Goal: Task Accomplishment & Management: Manage account settings

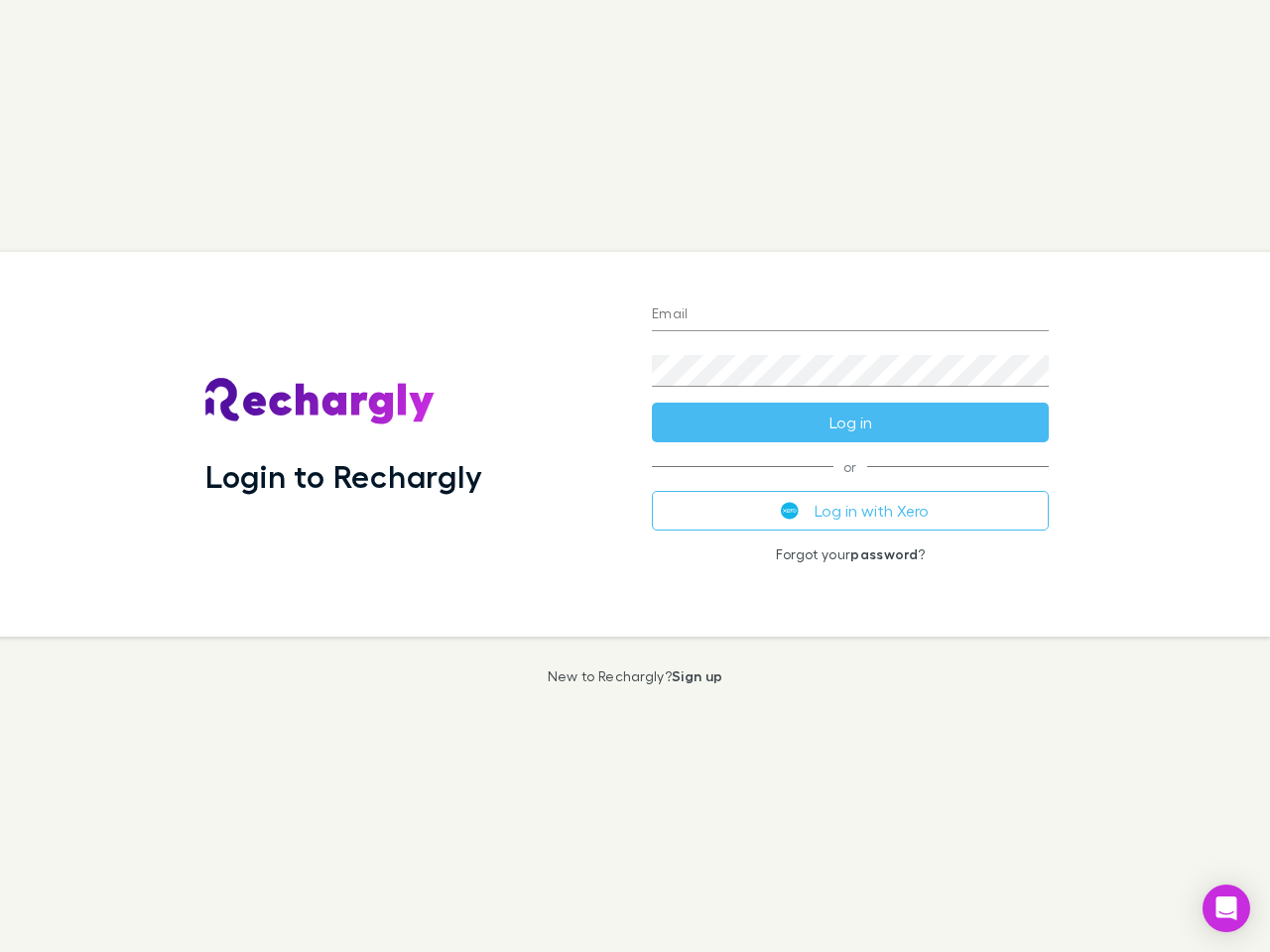
click at [635, 476] on div "Login to Rechargly" at bounding box center [413, 444] width 447 height 385
click at [850, 316] on input "Email" at bounding box center [849, 316] width 397 height 32
click at [850, 423] on button "Log in" at bounding box center [849, 423] width 397 height 40
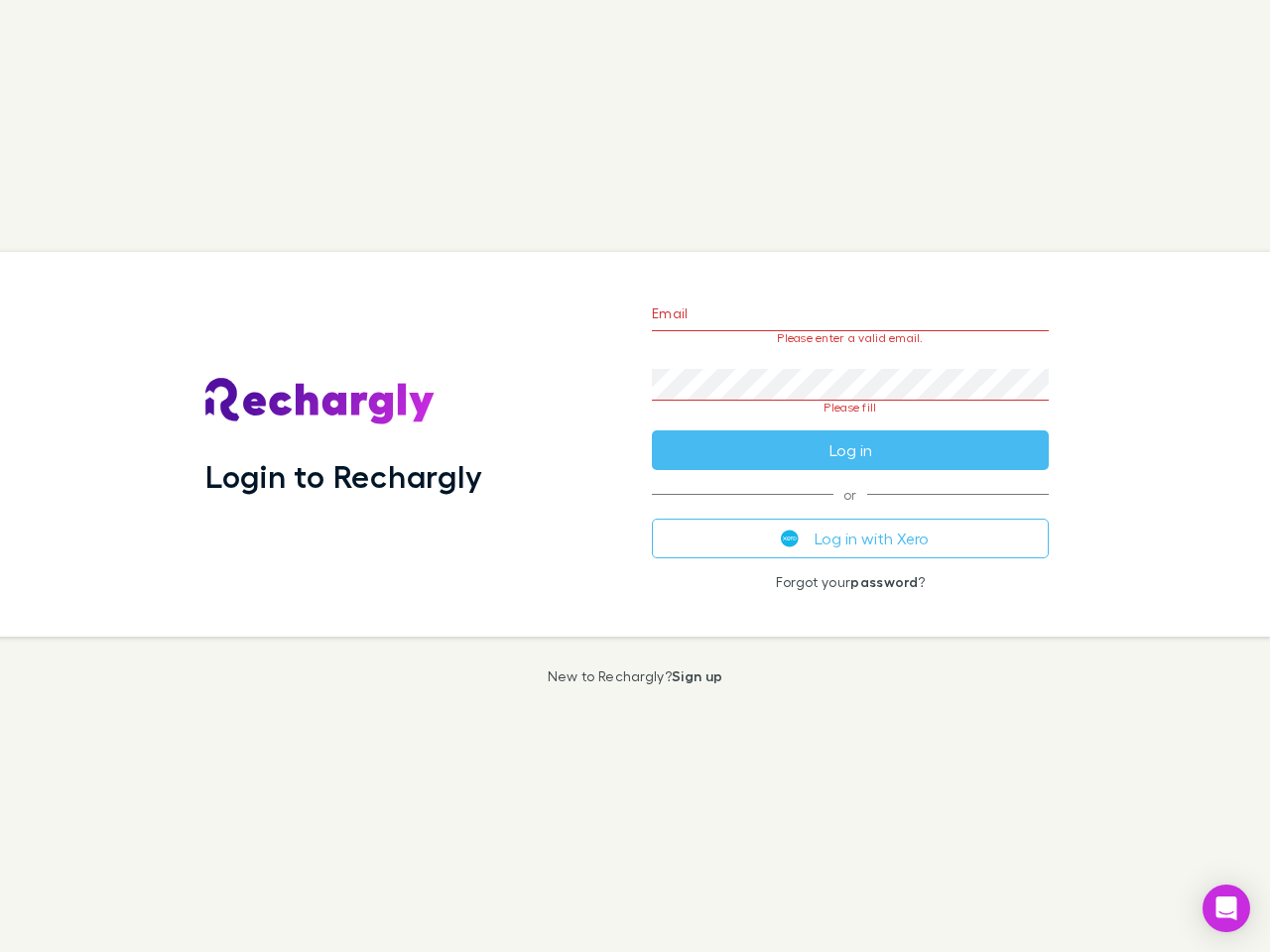
click at [850, 510] on div "Email Please enter a valid email. Password Please fill Log in or Log in with Xe…" at bounding box center [849, 444] width 429 height 385
click at [1226, 909] on icon "Open Intercom Messenger" at bounding box center [1226, 909] width 21 height 24
